Goal: Task Accomplishment & Management: Complete application form

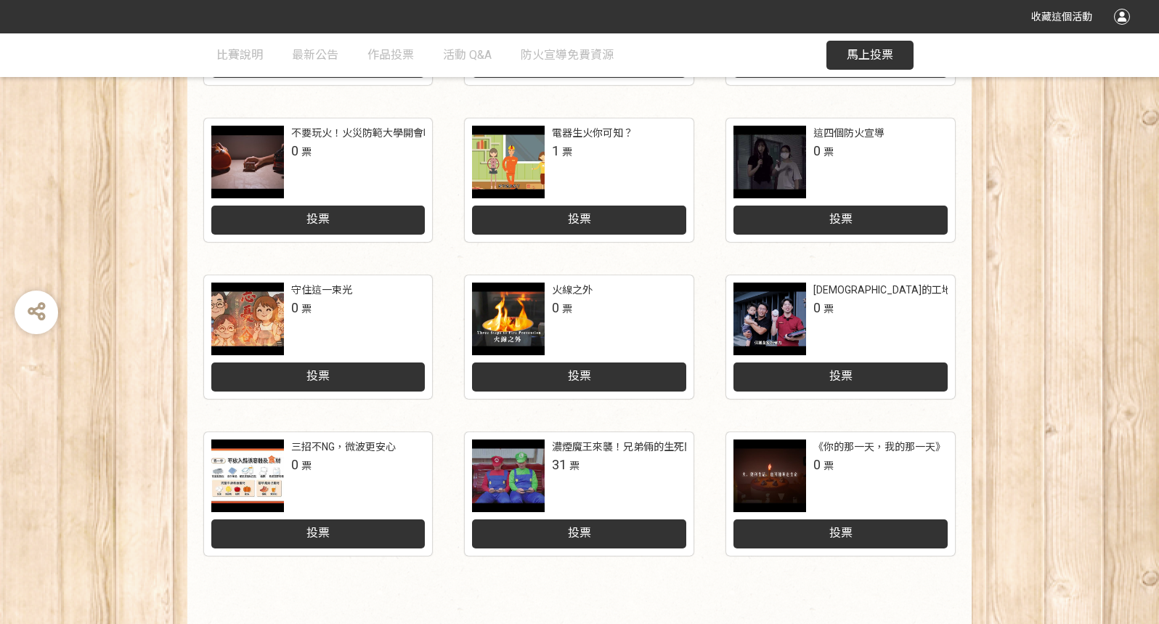
scroll to position [526, 0]
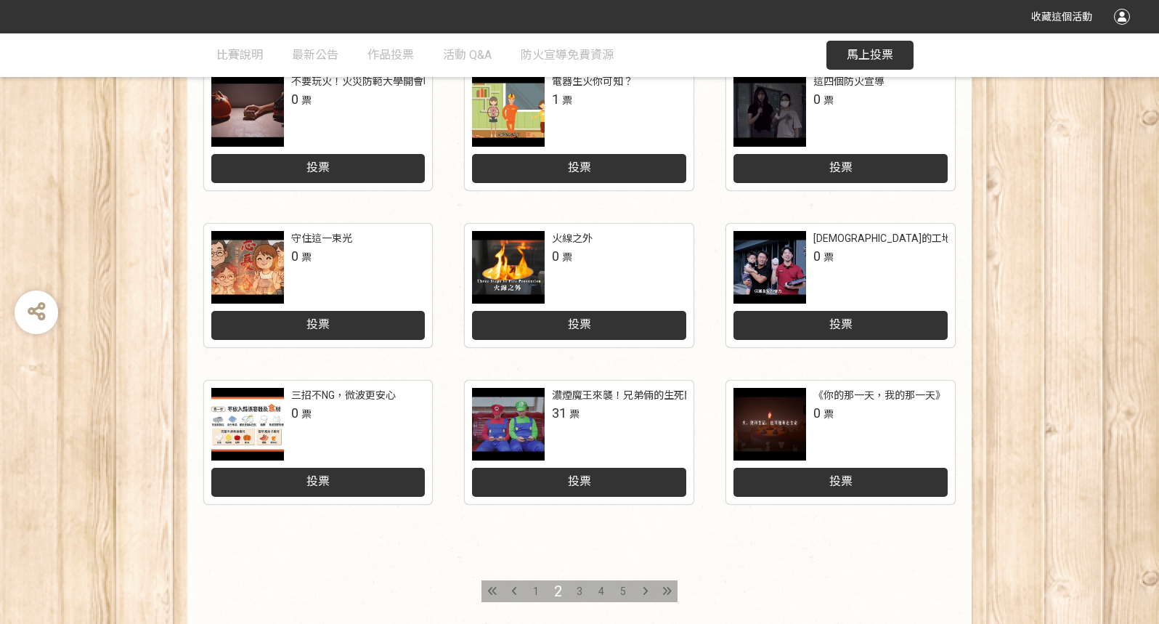
click at [585, 483] on span "投票" at bounding box center [579, 481] width 23 height 14
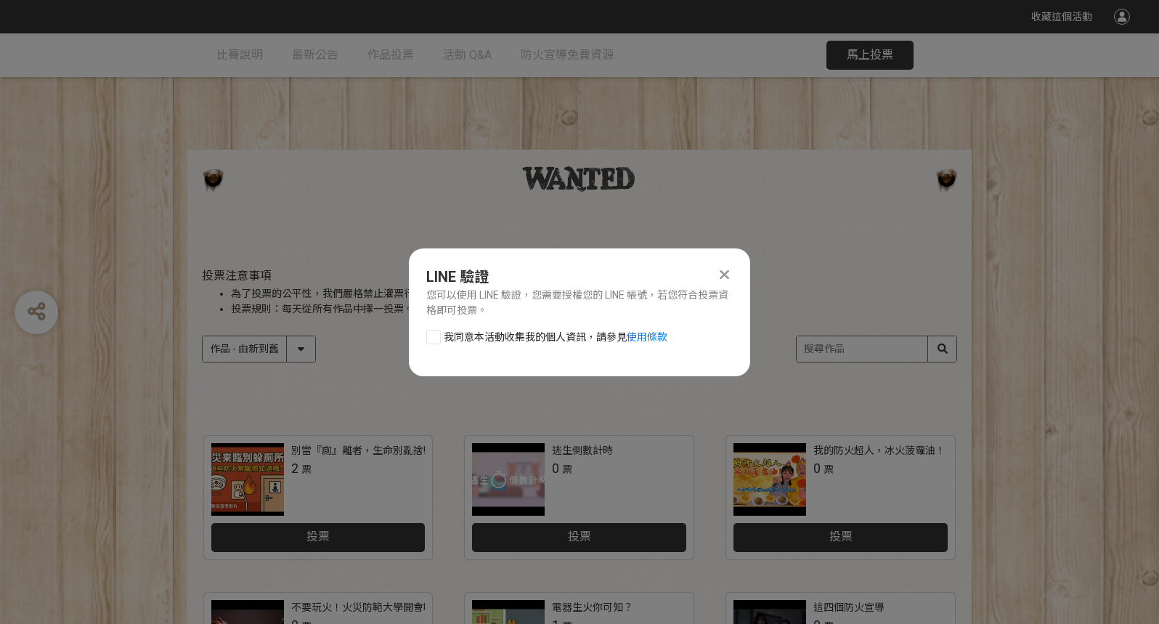
click at [438, 336] on div at bounding box center [433, 337] width 15 height 15
checkbox input "true"
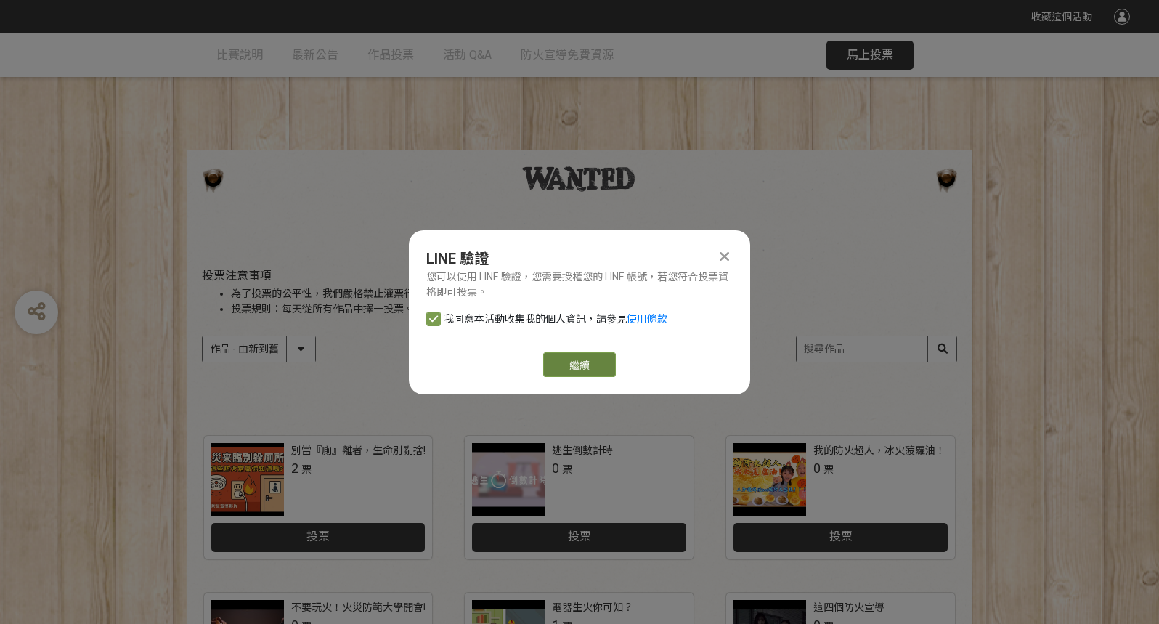
click at [578, 368] on link "繼續" at bounding box center [579, 364] width 73 height 25
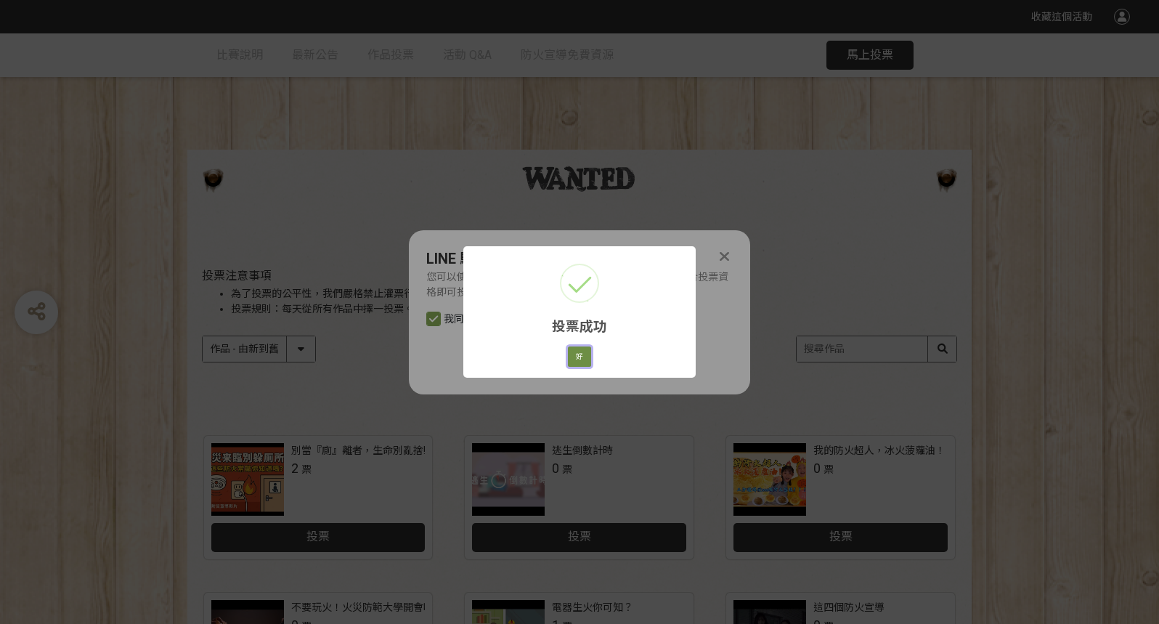
click at [582, 358] on button "好" at bounding box center [579, 356] width 23 height 20
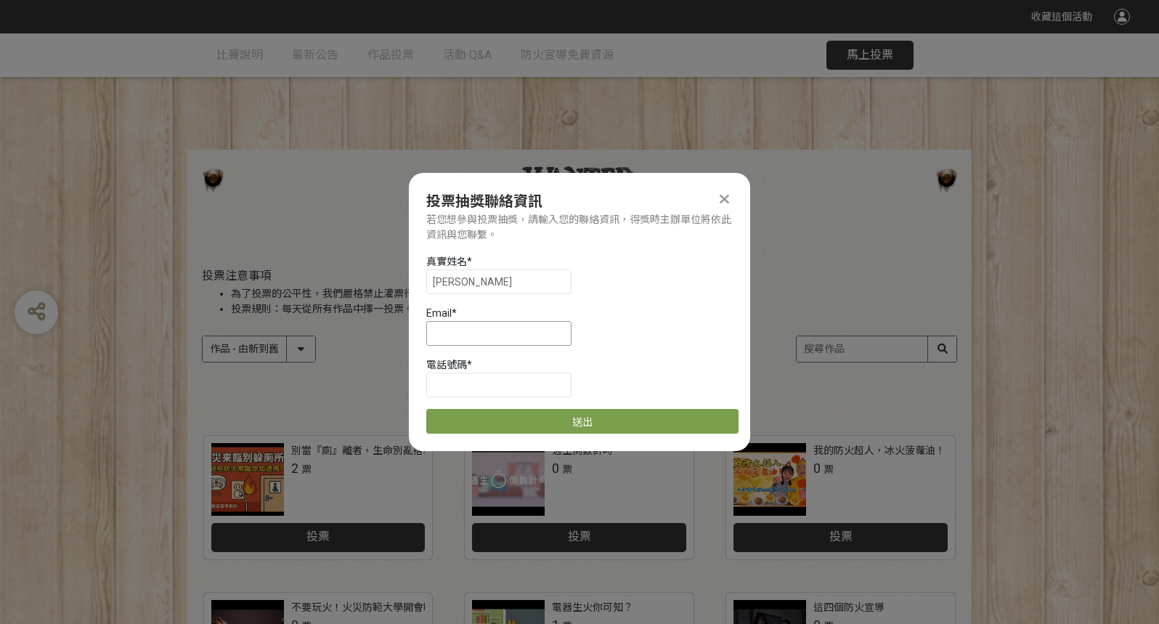
click at [520, 337] on input at bounding box center [498, 333] width 145 height 25
type input "[EMAIL_ADDRESS][DOMAIN_NAME]"
type input "[PERSON_NAME]"
type input "0921217225"
click at [591, 425] on button "送出" at bounding box center [582, 421] width 312 height 25
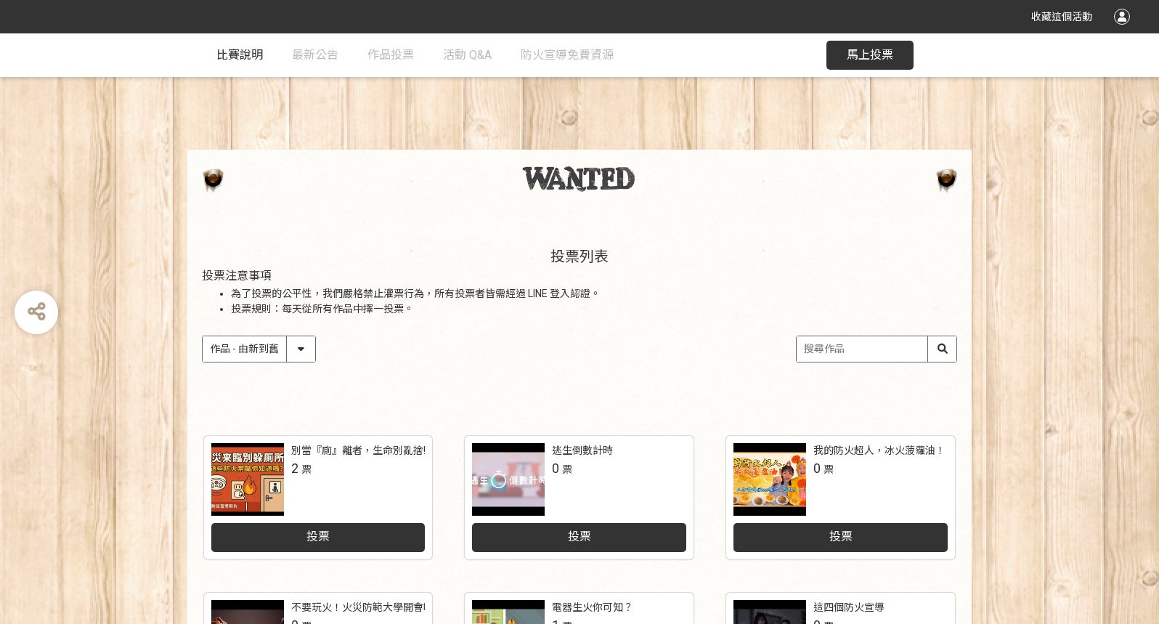
click at [242, 54] on span "比賽說明" at bounding box center [239, 55] width 46 height 14
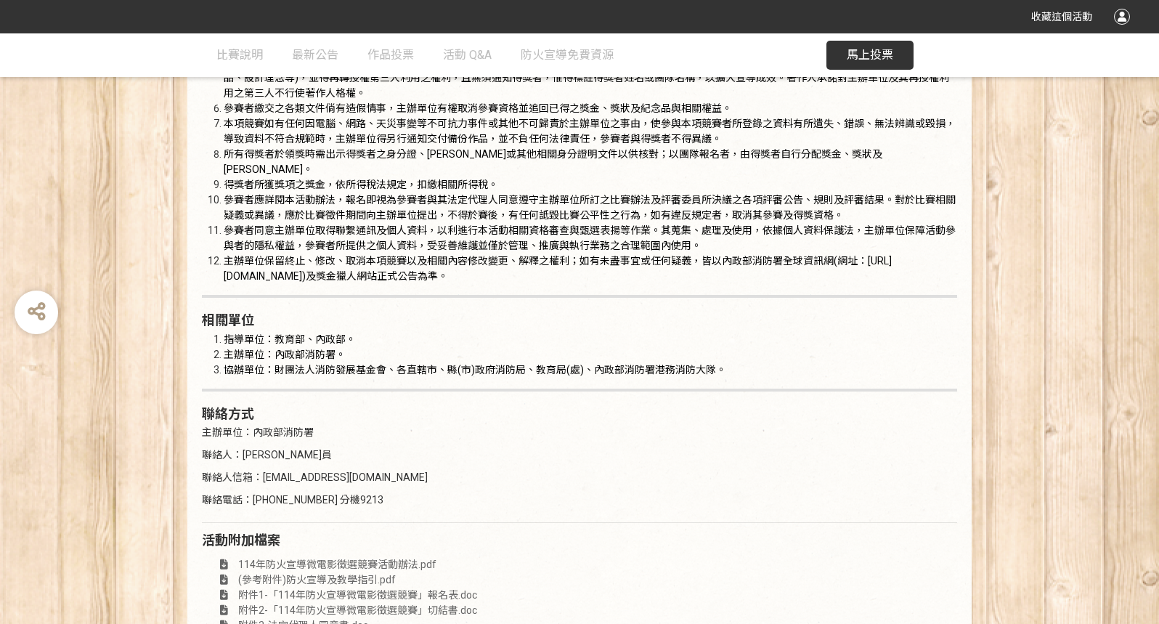
scroll to position [2647, 0]
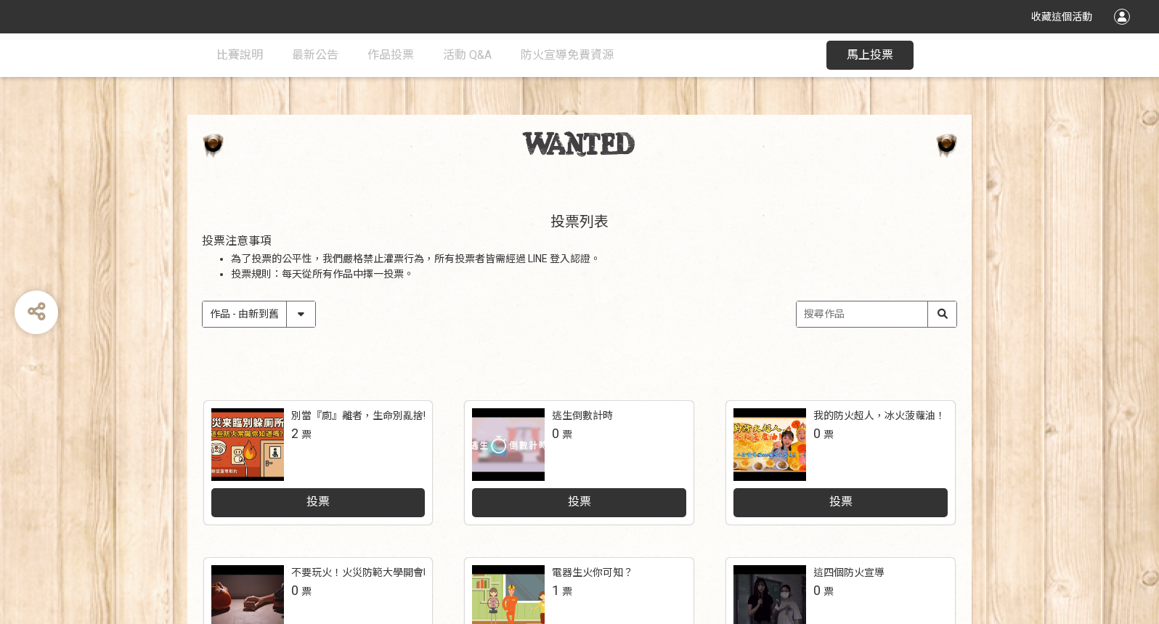
scroll to position [36, 0]
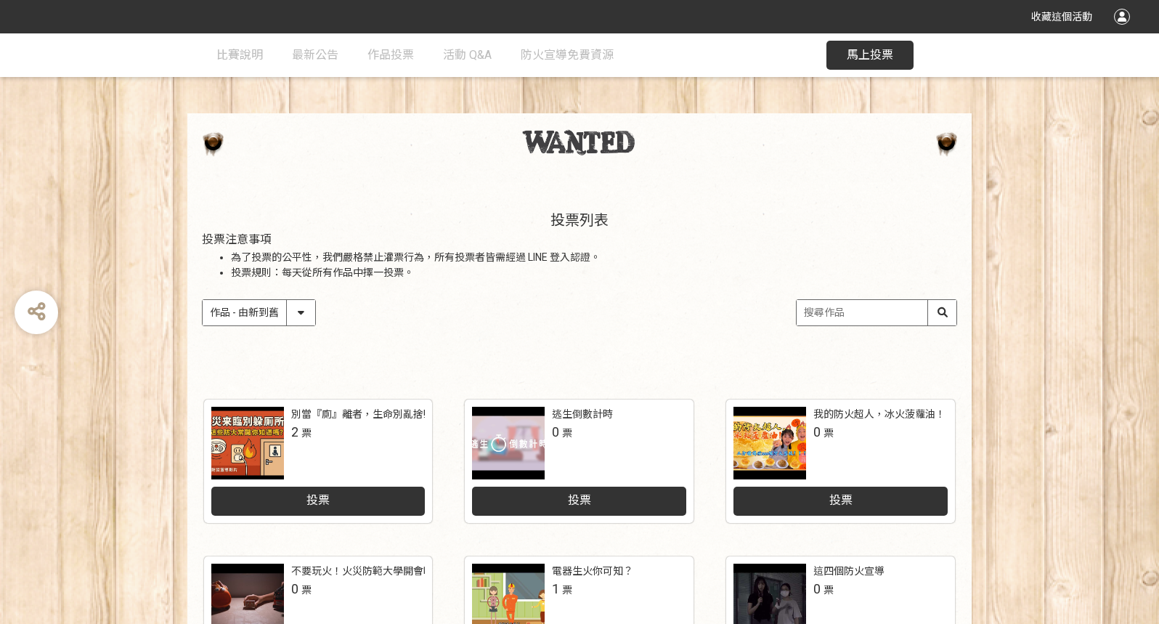
click at [297, 320] on select "作品 - 由新到舊 作品 - 由舊到新 票數 - 由多到少 票數 - 由少到多" at bounding box center [259, 312] width 113 height 25
select select "vote"
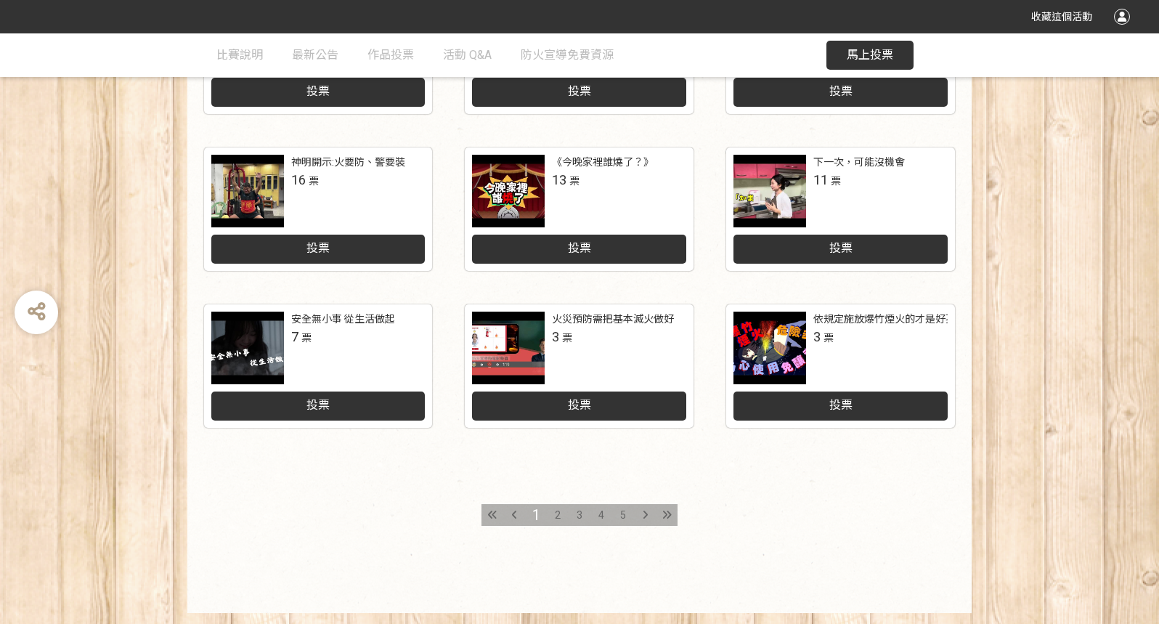
scroll to position [639, 0]
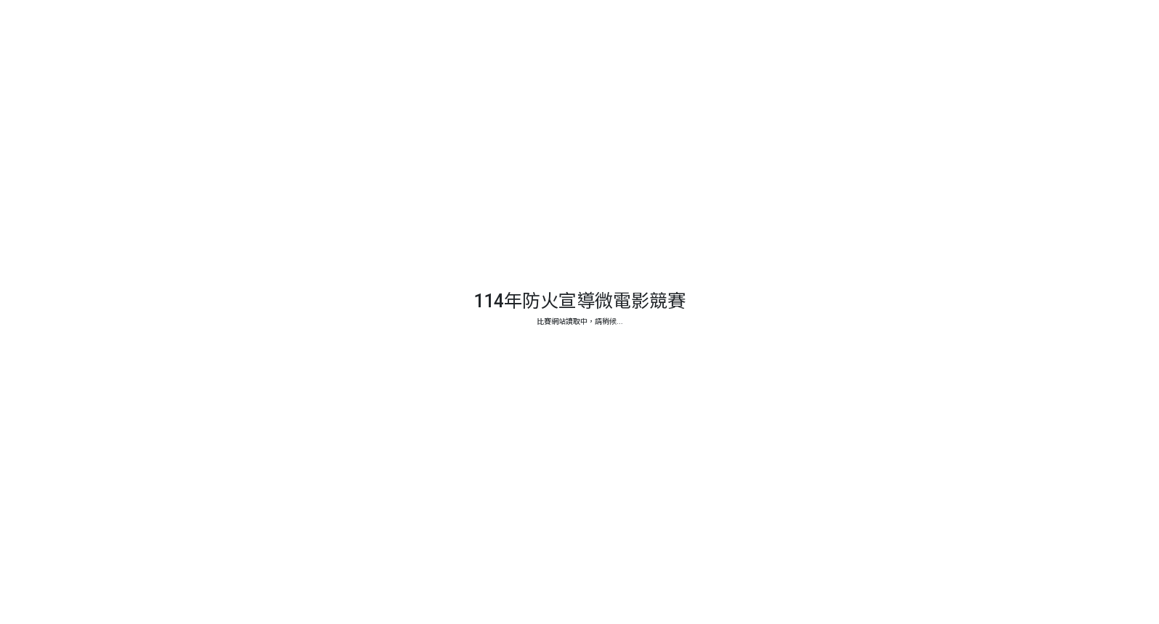
select select "vote"
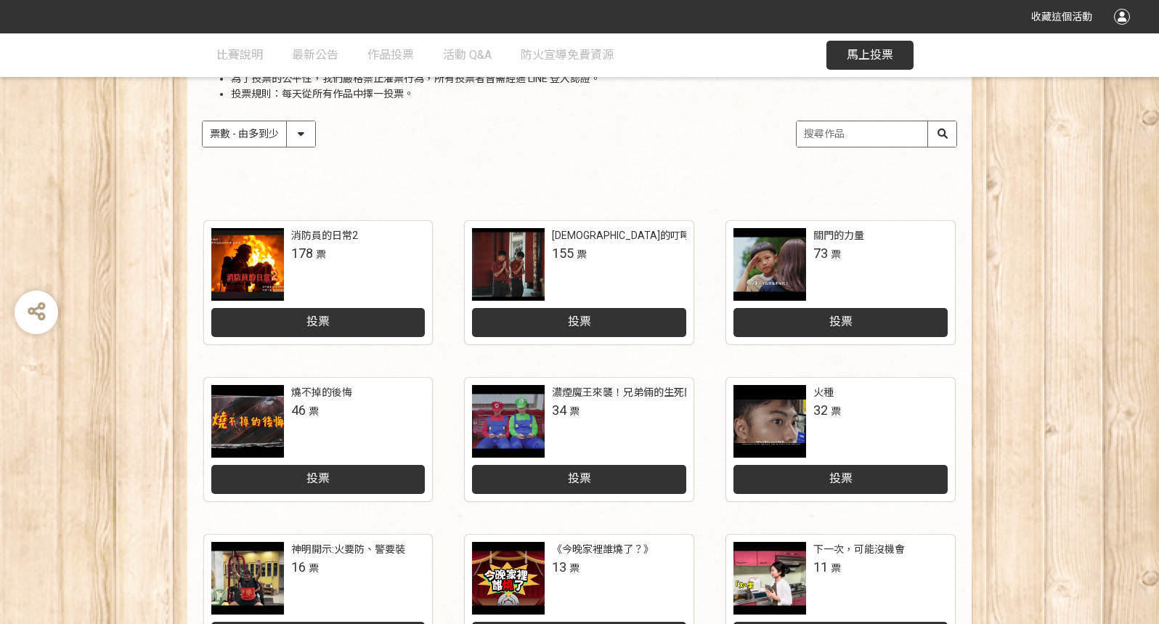
scroll to position [221, 0]
